Goal: Download file/media

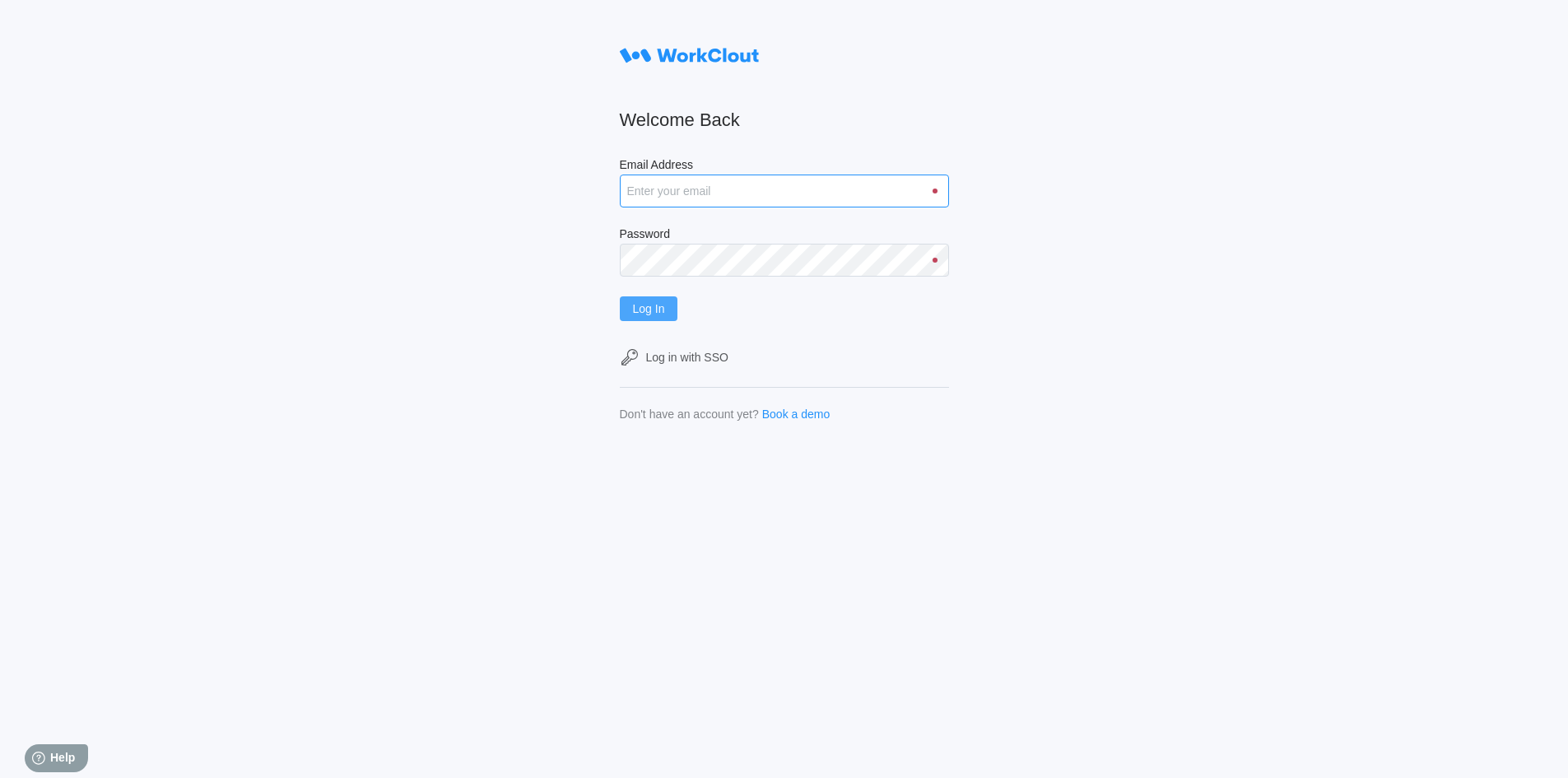
type input "rfetting@nationalmetalwares.com"
click at [676, 312] on button "Log In" at bounding box center [649, 309] width 59 height 25
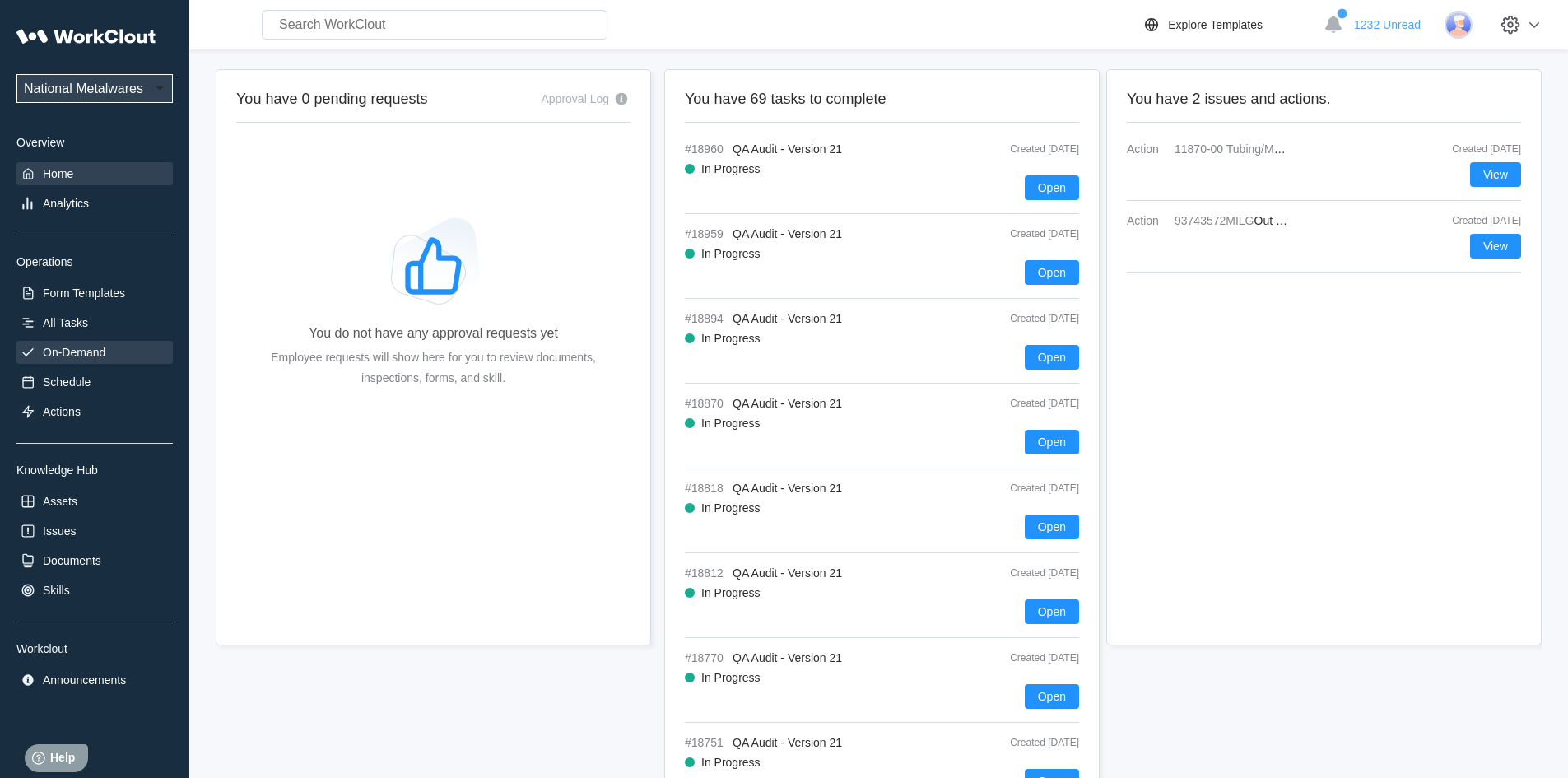
click at [94, 351] on div "On-Demand" at bounding box center [74, 352] width 63 height 13
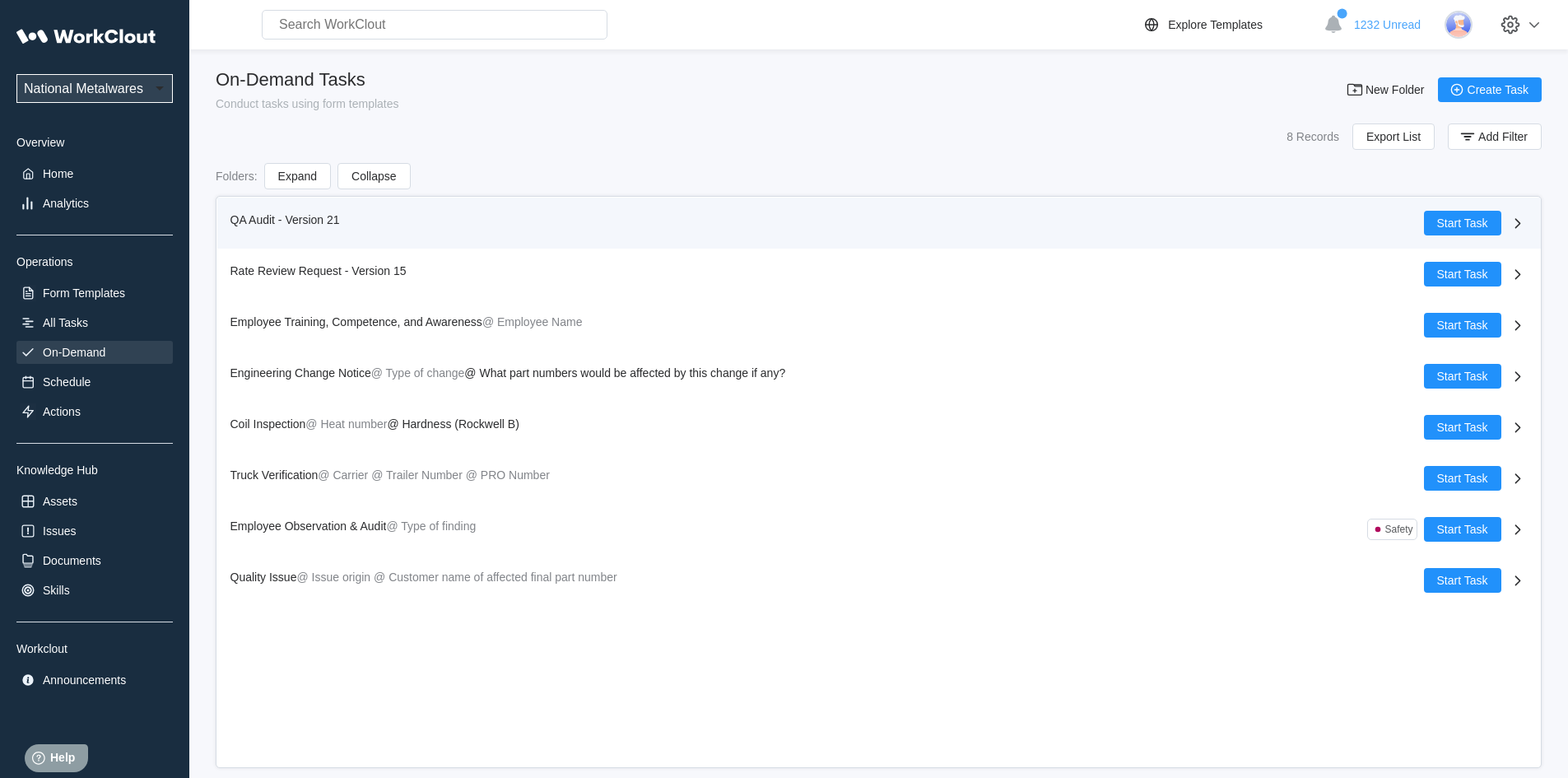
click at [257, 218] on span "QA Audit - Version 21" at bounding box center [285, 220] width 110 height 13
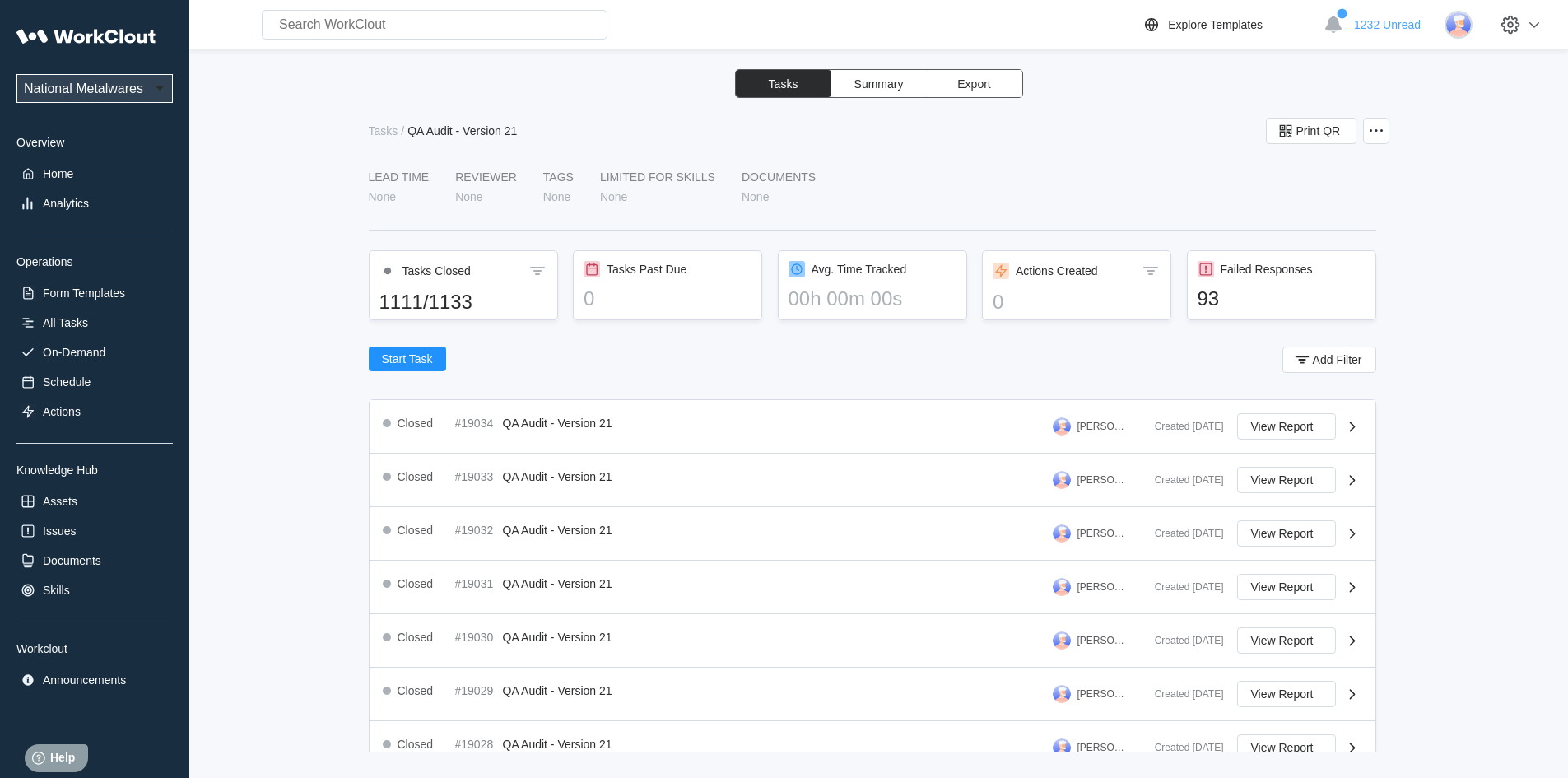
click at [976, 86] on span "Export" at bounding box center [973, 84] width 33 height 12
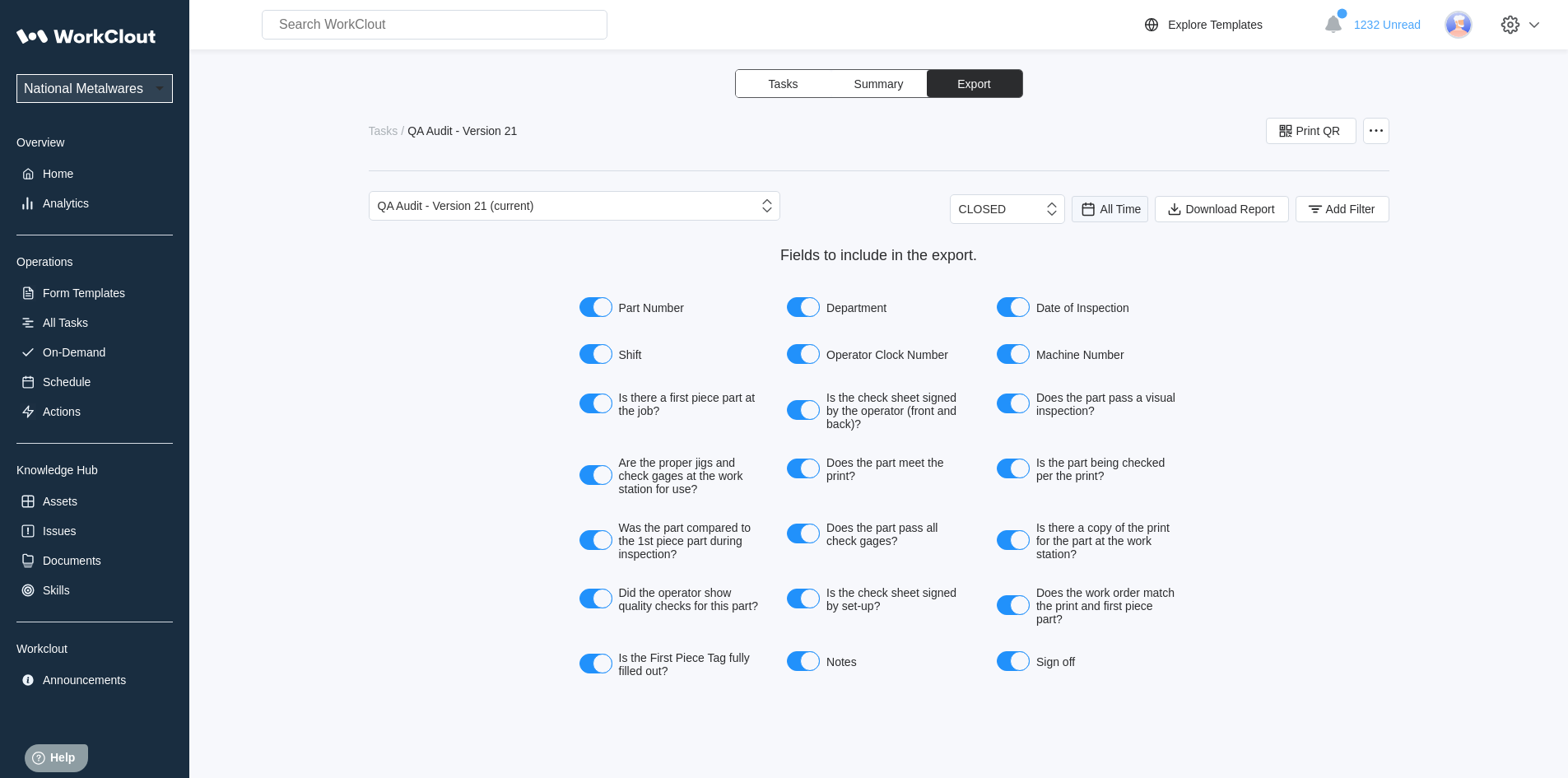
click at [1087, 213] on icon at bounding box center [1088, 209] width 18 height 18
click at [1109, 266] on div "Last day" at bounding box center [1088, 269] width 44 height 13
click at [1323, 205] on icon "button" at bounding box center [1315, 209] width 18 height 18
click at [987, 280] on icon at bounding box center [987, 274] width 9 height 13
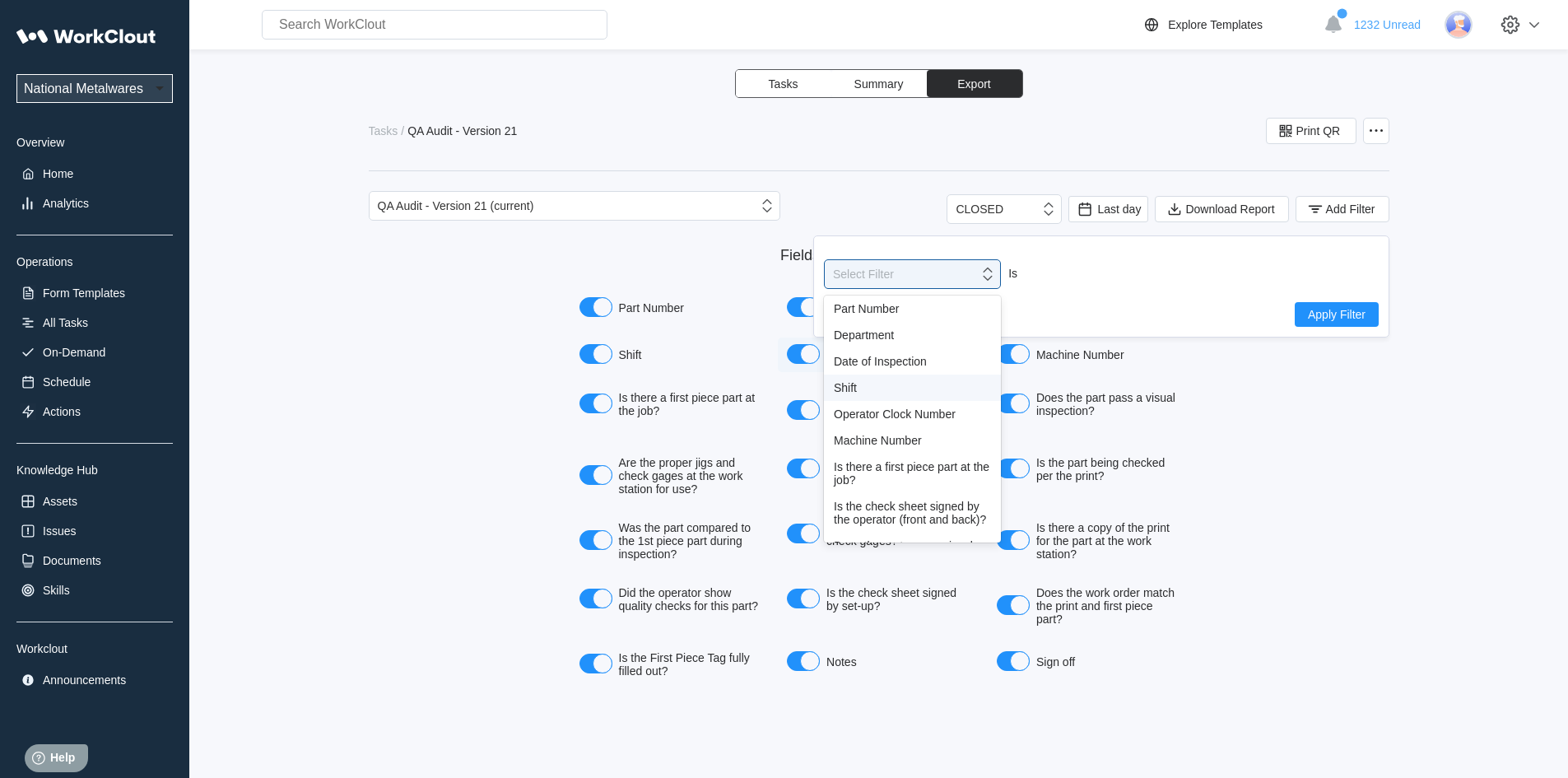
drag, startPoint x: 848, startPoint y: 388, endPoint x: 979, endPoint y: 358, distance: 134.4
click at [848, 388] on div "Shift" at bounding box center [913, 388] width 158 height 13
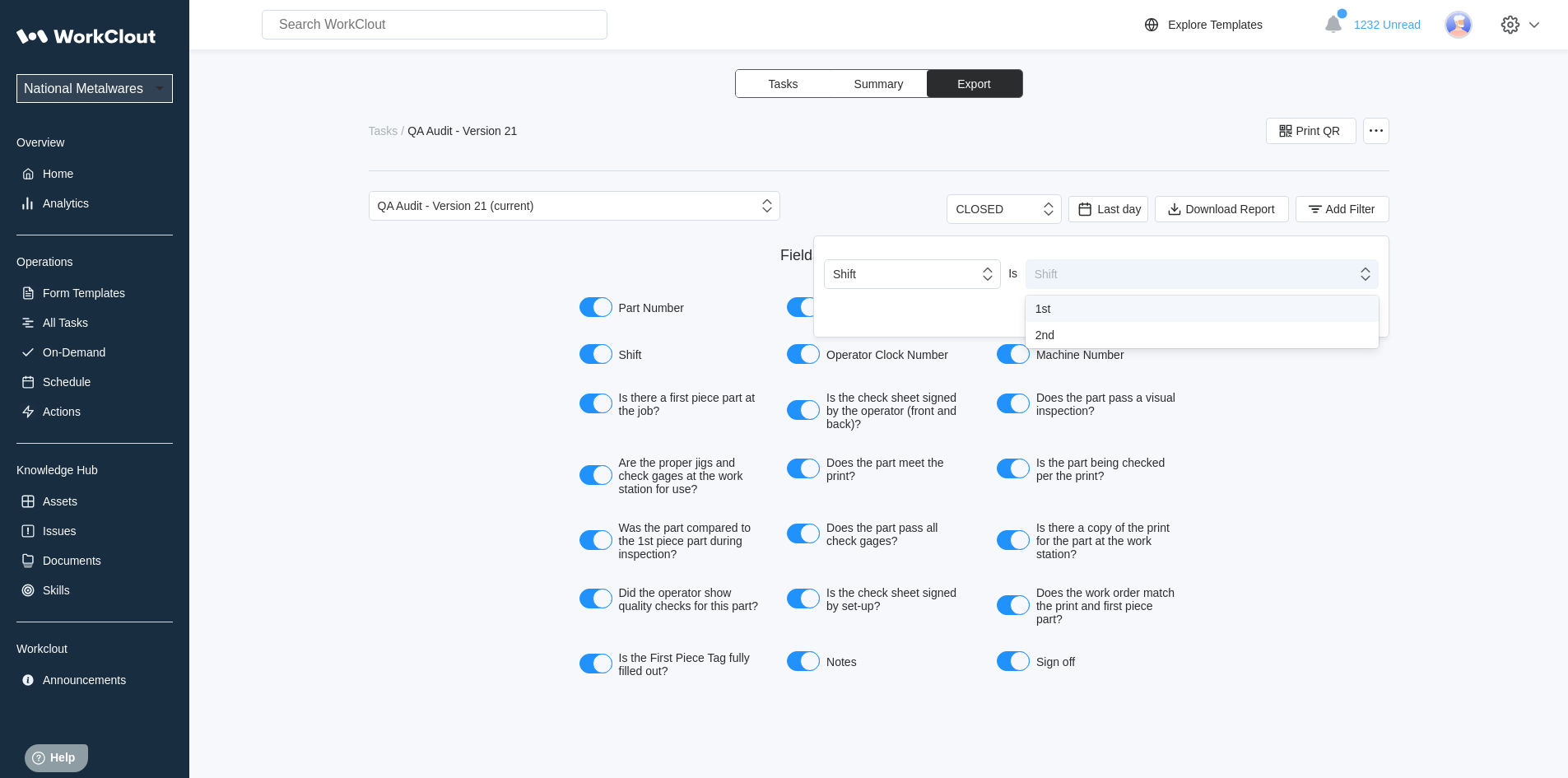
click at [1367, 274] on icon at bounding box center [1365, 275] width 18 height 18
click at [1046, 308] on div "1st" at bounding box center [1203, 309] width 333 height 13
click at [1353, 310] on span "Apply Filter" at bounding box center [1337, 315] width 58 height 12
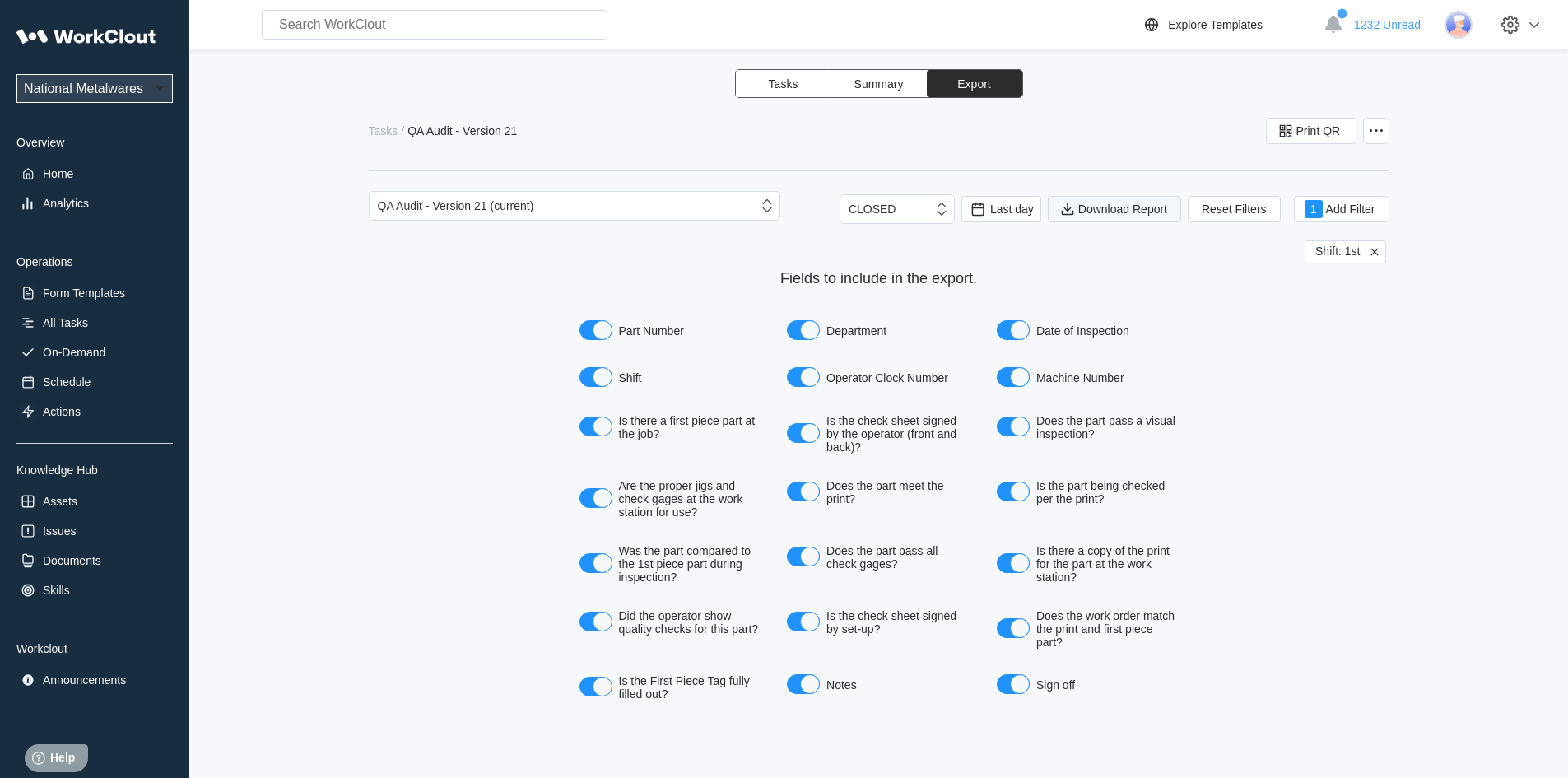
click at [1104, 206] on span "Download Report" at bounding box center [1123, 210] width 89 height 12
